Goal: Task Accomplishment & Management: Complete application form

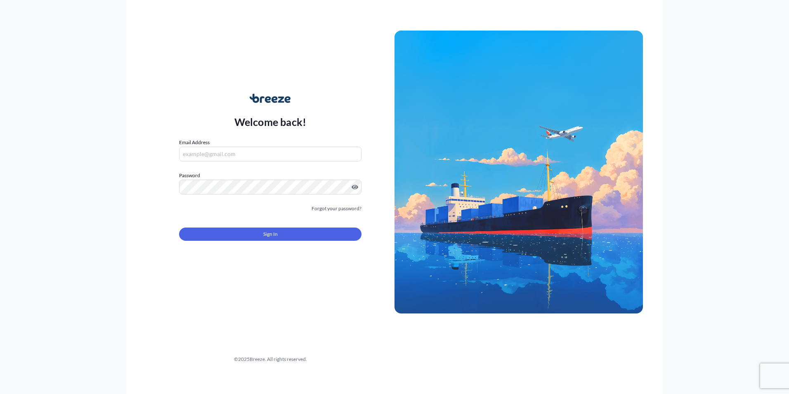
type input "[EMAIL_ADDRESS][DOMAIN_NAME]"
click at [267, 230] on span "Sign In" at bounding box center [270, 234] width 14 height 8
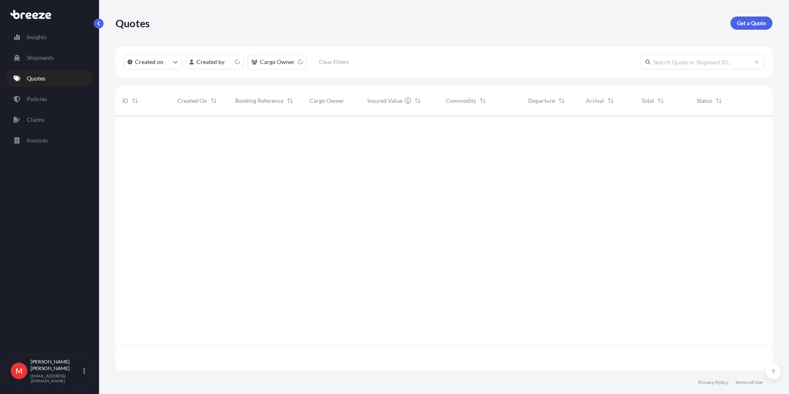
scroll to position [253, 651]
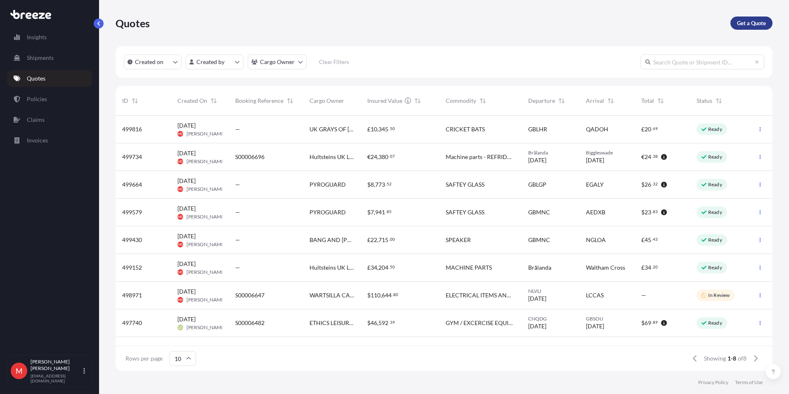
click at [752, 22] on p "Get a Quote" at bounding box center [751, 23] width 29 height 8
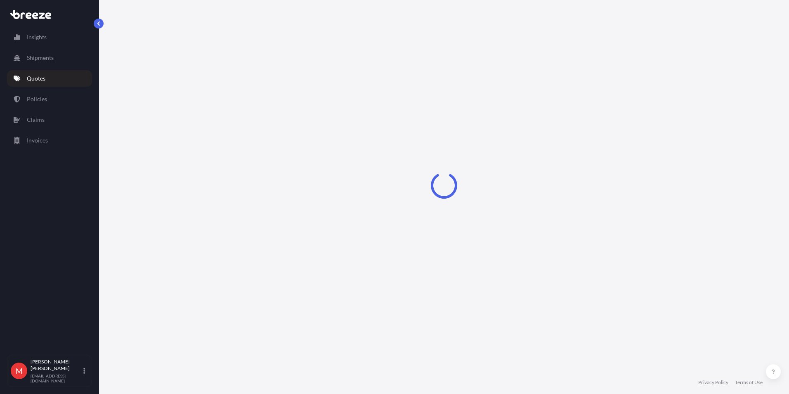
select select "Road"
select select "Sea"
select select "1"
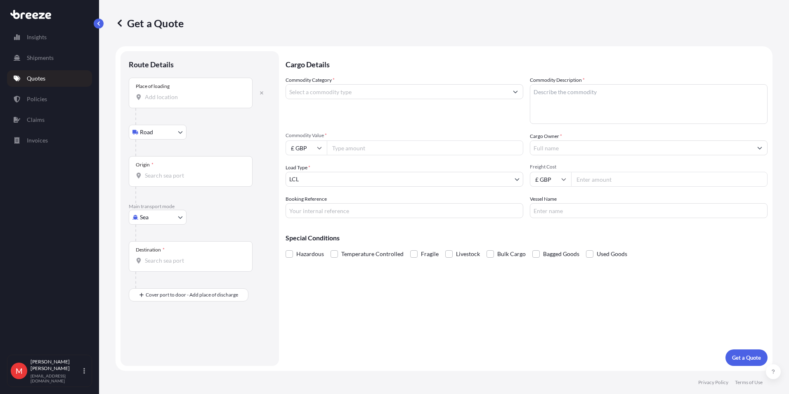
click at [157, 94] on input "Place of loading" at bounding box center [193, 97] width 97 height 8
click at [162, 114] on div "[GEOGRAPHIC_DATA] , [GEOGRAPHIC_DATA]" at bounding box center [210, 124] width 163 height 26
click at [162, 117] on div "[GEOGRAPHIC_DATA] , [GEOGRAPHIC_DATA]" at bounding box center [210, 125] width 157 height 20
type input "[GEOGRAPHIC_DATA], [GEOGRAPHIC_DATA]"
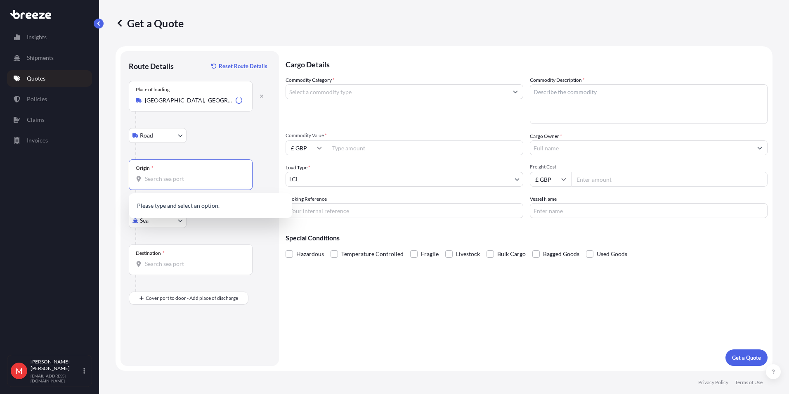
click at [155, 180] on input "Origin *" at bounding box center [193, 179] width 97 height 8
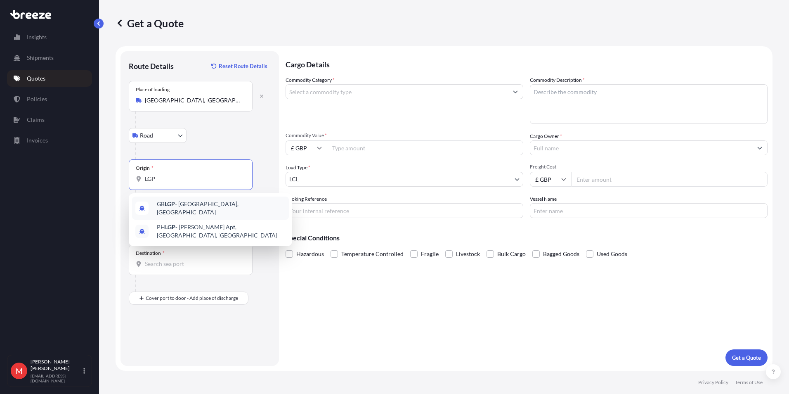
click at [165, 201] on div "GB LGP - [GEOGRAPHIC_DATA], [GEOGRAPHIC_DATA]" at bounding box center [210, 207] width 157 height 23
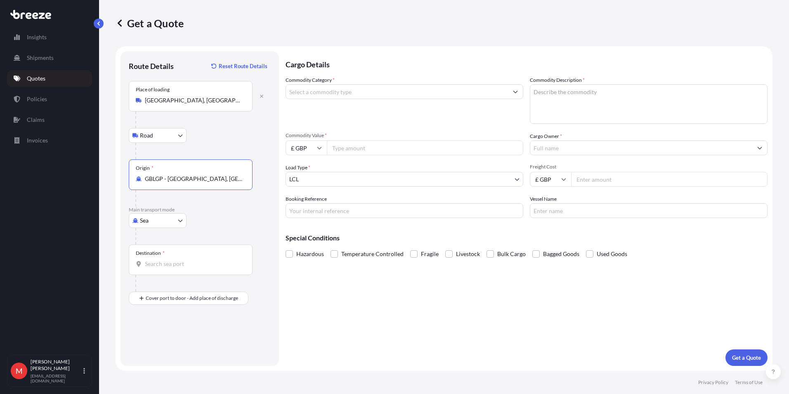
type input "GBLGP - [GEOGRAPHIC_DATA], [GEOGRAPHIC_DATA]"
click at [162, 267] on input "Destination *" at bounding box center [193, 263] width 97 height 8
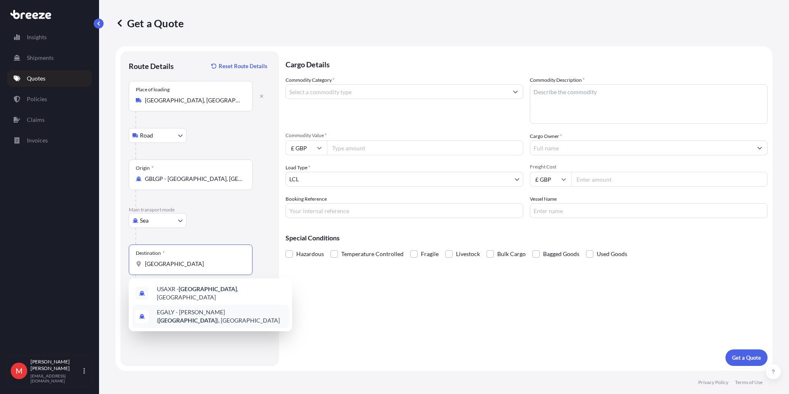
click at [163, 310] on span "[PERSON_NAME] ( [GEOGRAPHIC_DATA] ), [GEOGRAPHIC_DATA]" at bounding box center [221, 316] width 129 height 17
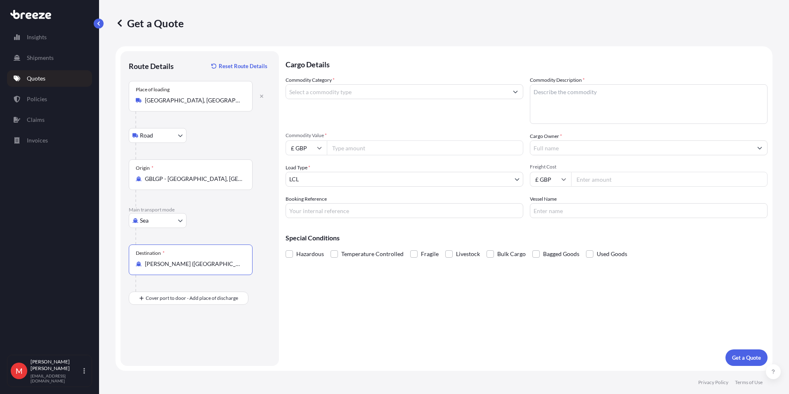
type input "[PERSON_NAME] ([GEOGRAPHIC_DATA]), [GEOGRAPHIC_DATA]"
click at [303, 93] on input "Commodity Category *" at bounding box center [397, 91] width 222 height 15
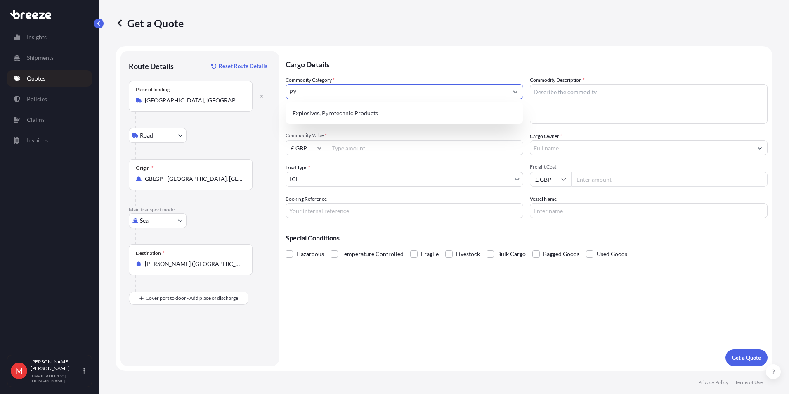
type input "P"
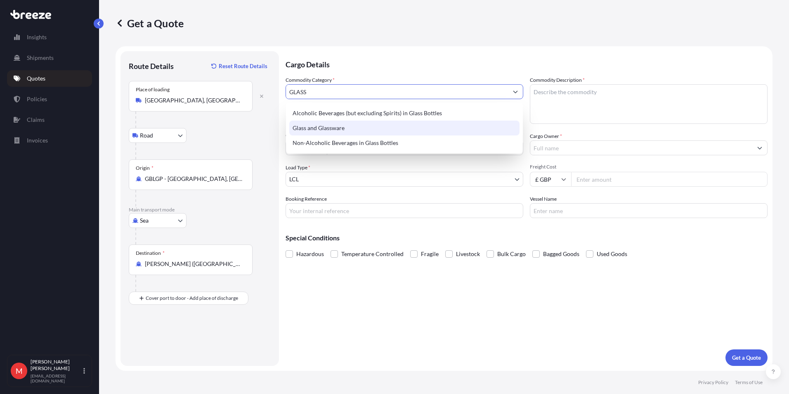
click at [304, 134] on div "Glass and Glassware" at bounding box center [404, 127] width 230 height 15
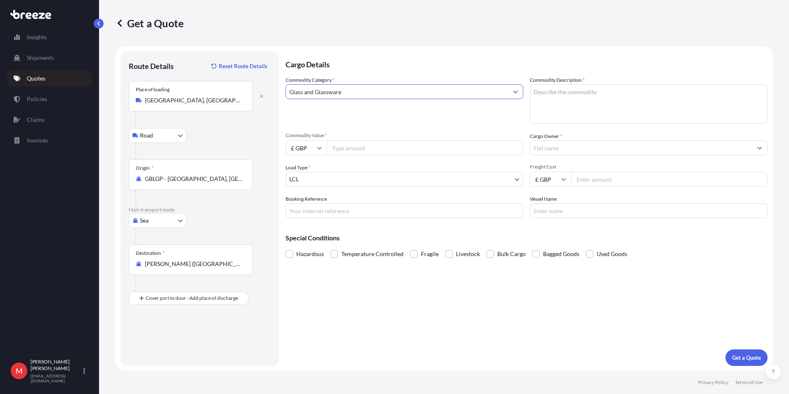
type input "Glass and Glassware"
click at [610, 98] on textarea "Commodity Description *" at bounding box center [649, 104] width 238 height 40
type textarea "SAFTEY GLASS"
click at [351, 150] on input "Commodity Value *" at bounding box center [425, 147] width 196 height 15
type input "13000"
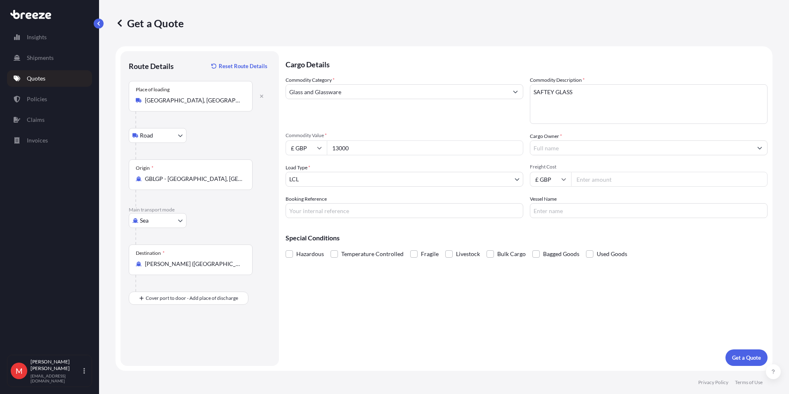
click at [296, 145] on input "£ GBP" at bounding box center [305, 147] width 41 height 15
click at [304, 171] on div "$ USD" at bounding box center [306, 168] width 35 height 16
type input "$ USD"
drag, startPoint x: 354, startPoint y: 144, endPoint x: 298, endPoint y: 142, distance: 55.8
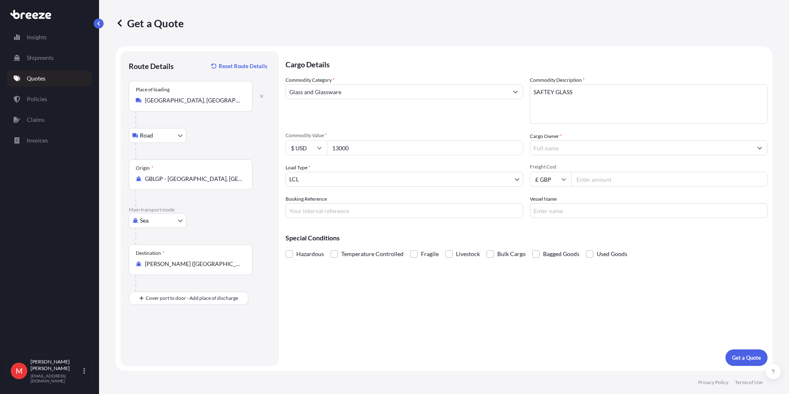
click at [298, 142] on div "$ USD 13000" at bounding box center [404, 147] width 238 height 15
type input "17500"
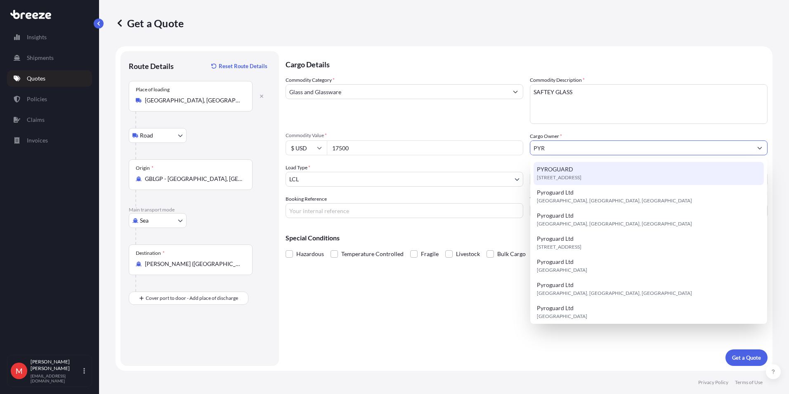
click at [611, 171] on div "[STREET_ADDRESS]" at bounding box center [648, 173] width 230 height 23
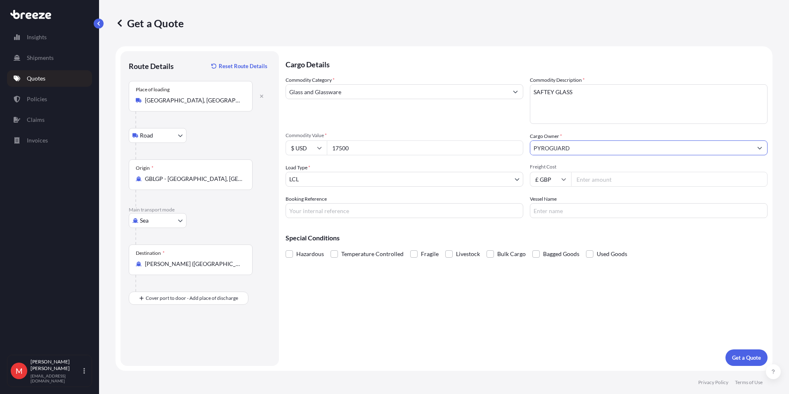
type input "PYROGUARD"
click at [595, 180] on input "Freight Cost" at bounding box center [669, 179] width 196 height 15
type input "14000"
click at [756, 358] on p "Get a Quote" at bounding box center [746, 357] width 29 height 8
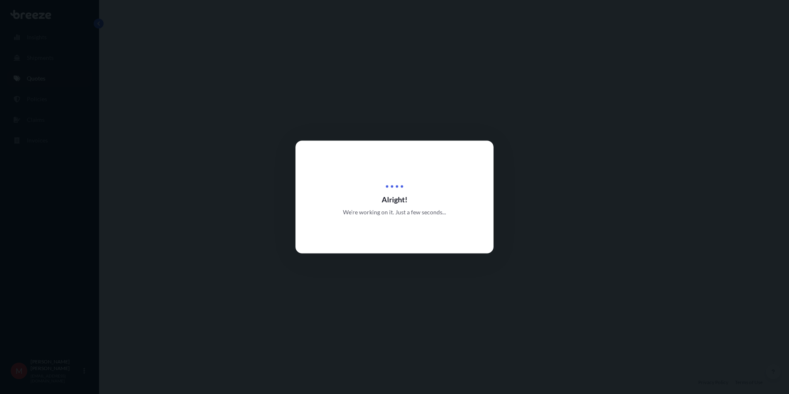
select select "Road"
select select "Sea"
select select "1"
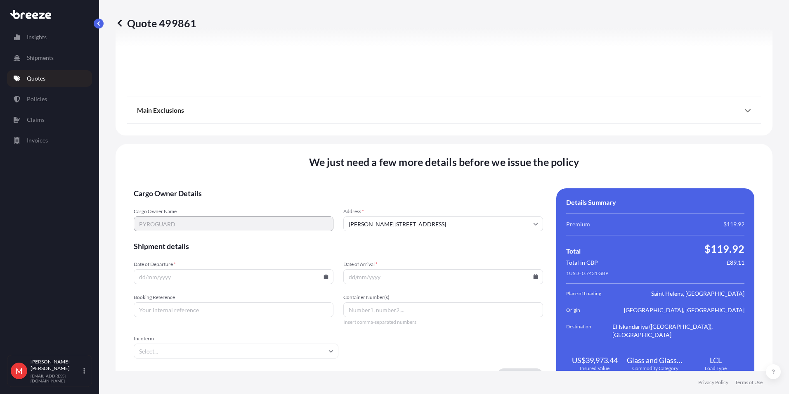
scroll to position [982, 0]
